Goal: Navigation & Orientation: Find specific page/section

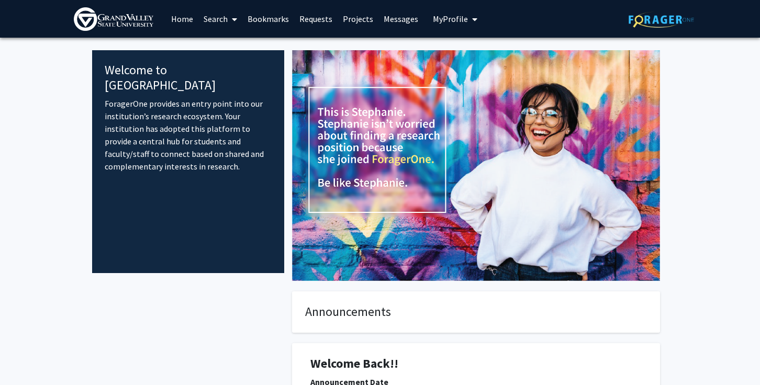
click at [259, 21] on link "Bookmarks" at bounding box center [268, 19] width 52 height 37
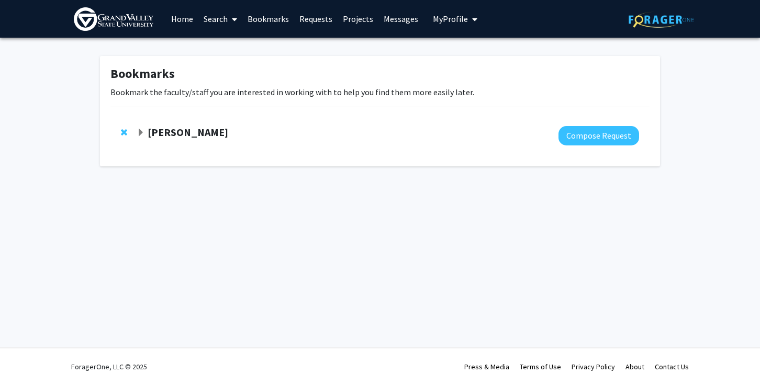
click at [159, 125] on div "[PERSON_NAME] Compose Request" at bounding box center [379, 136] width 539 height 40
click at [159, 129] on strong "[PERSON_NAME]" at bounding box center [188, 132] width 81 height 13
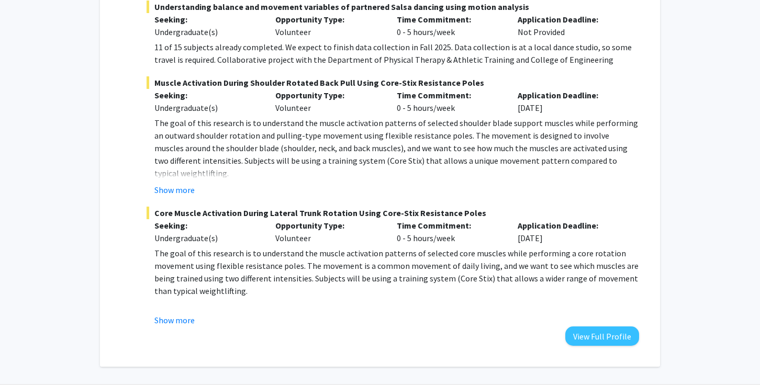
scroll to position [215, 0]
